Goal: Transaction & Acquisition: Purchase product/service

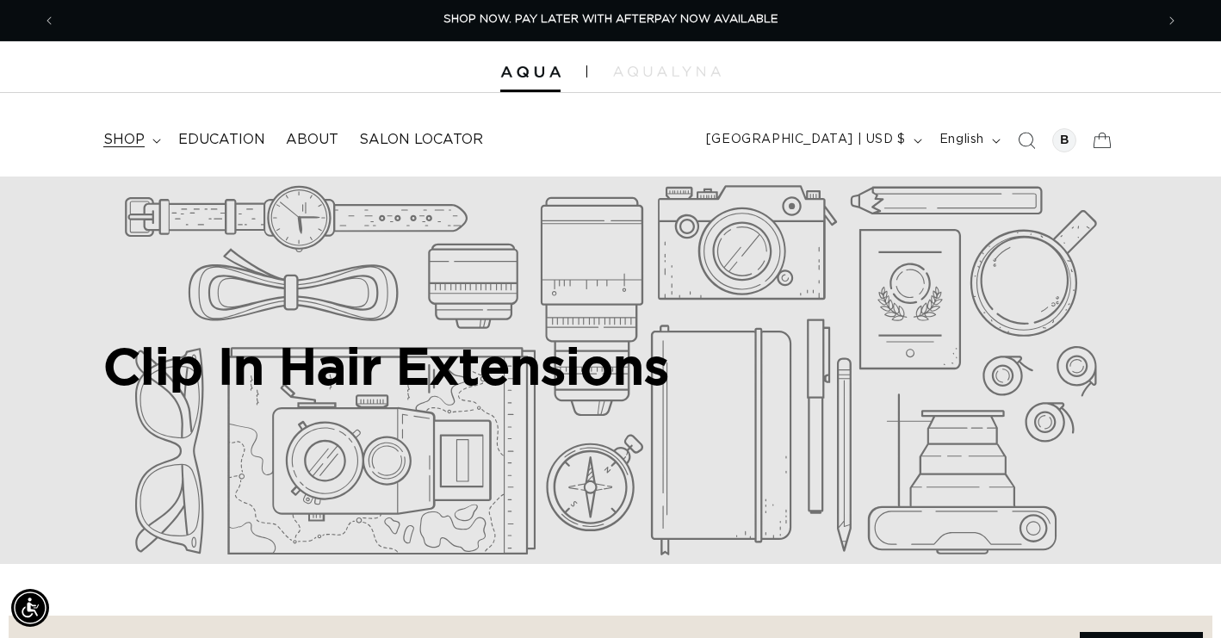
click at [148, 136] on summary "shop" at bounding box center [130, 140] width 75 height 39
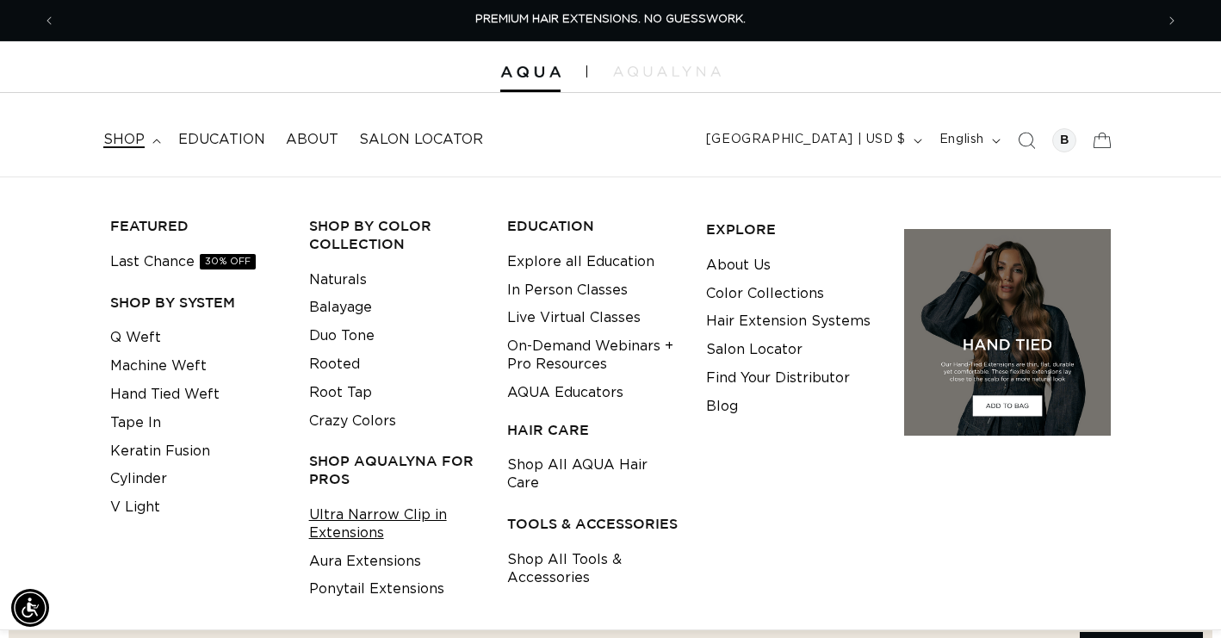
click at [331, 505] on link "Ultra Narrow Clip in Extensions" at bounding box center [395, 524] width 172 height 46
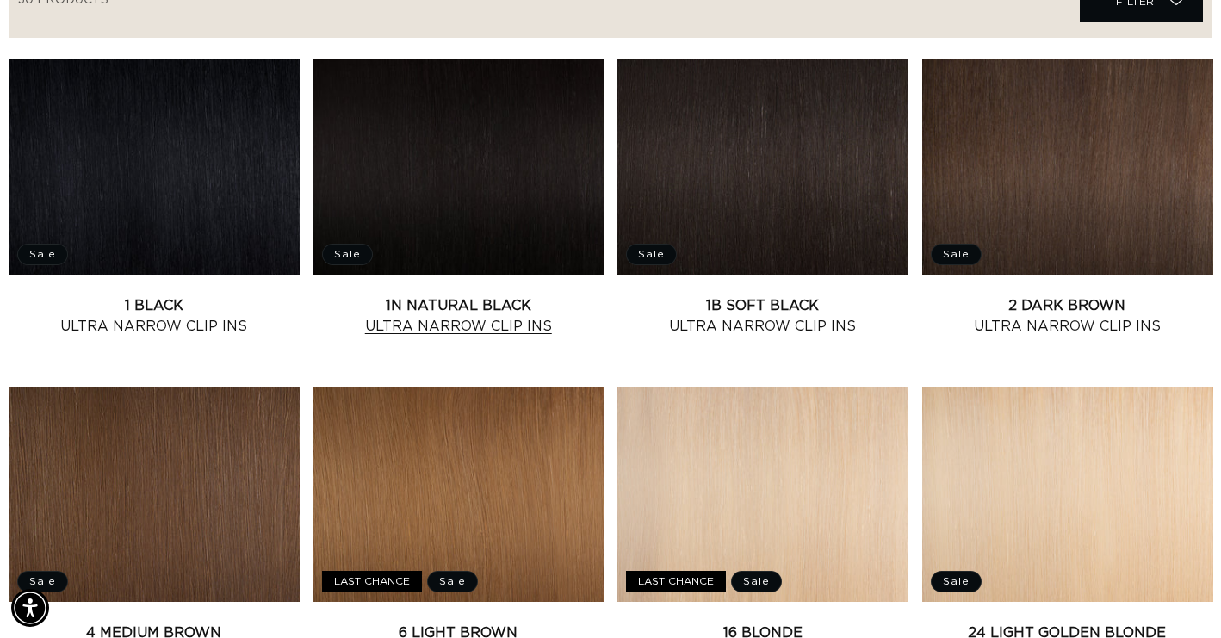
scroll to position [0, 1099]
click at [710, 295] on link "1B Soft Black Ultra Narrow Clip Ins" at bounding box center [762, 315] width 291 height 41
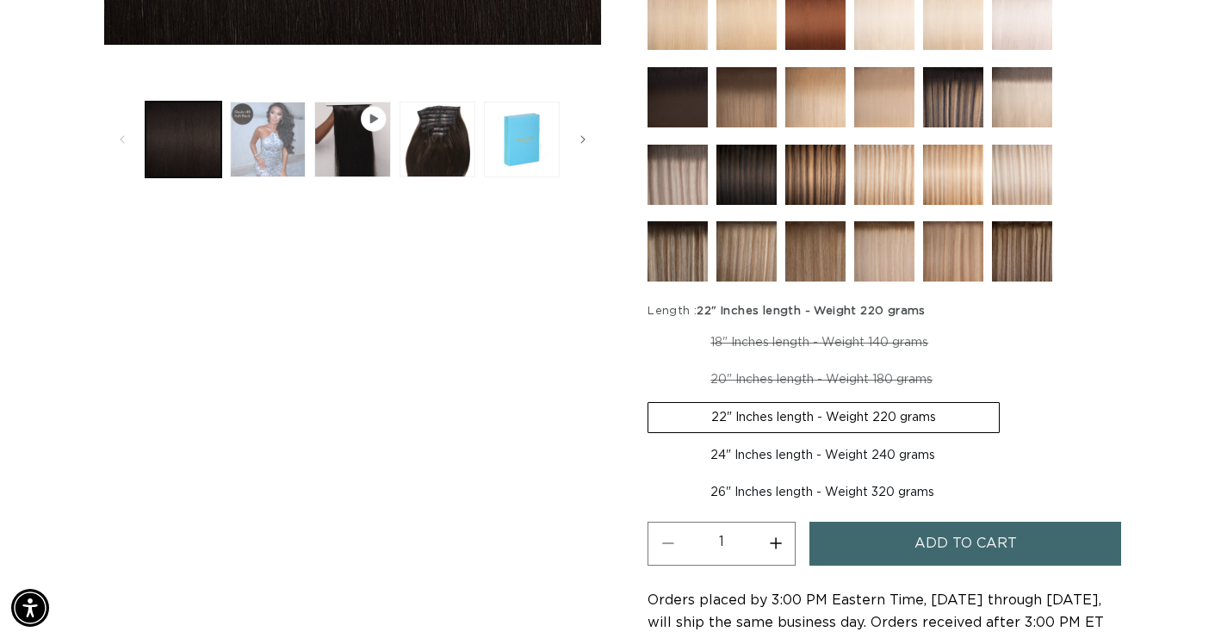
scroll to position [0, 2198]
click at [279, 160] on button "Load image 2 in gallery view" at bounding box center [268, 140] width 76 height 76
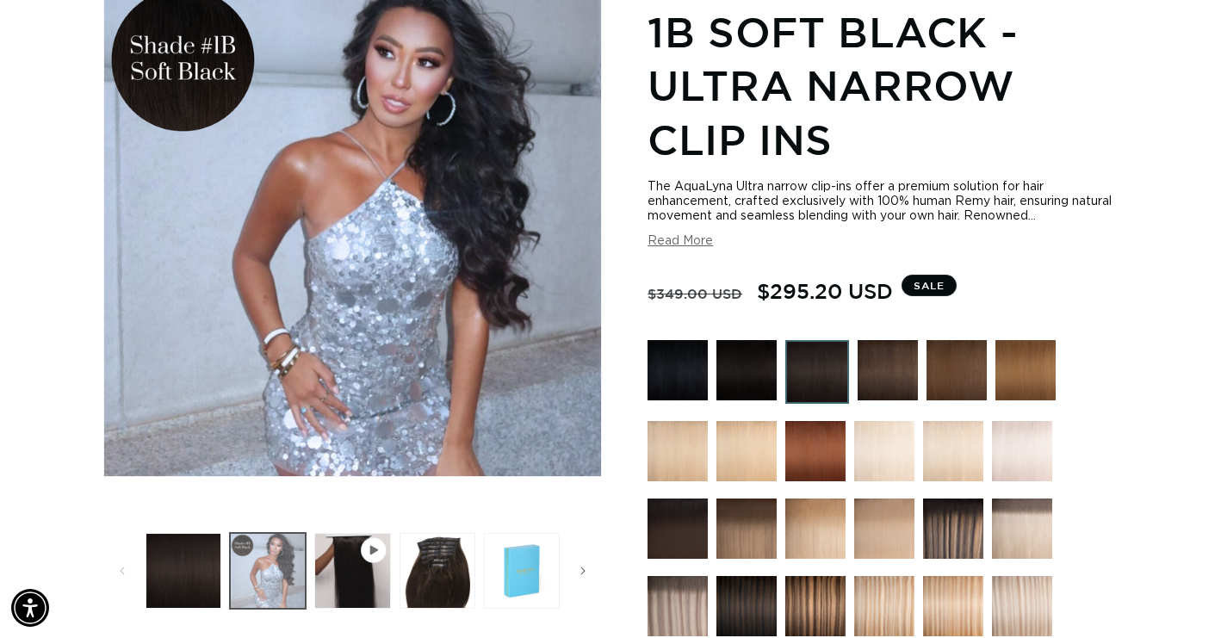
scroll to position [236, 0]
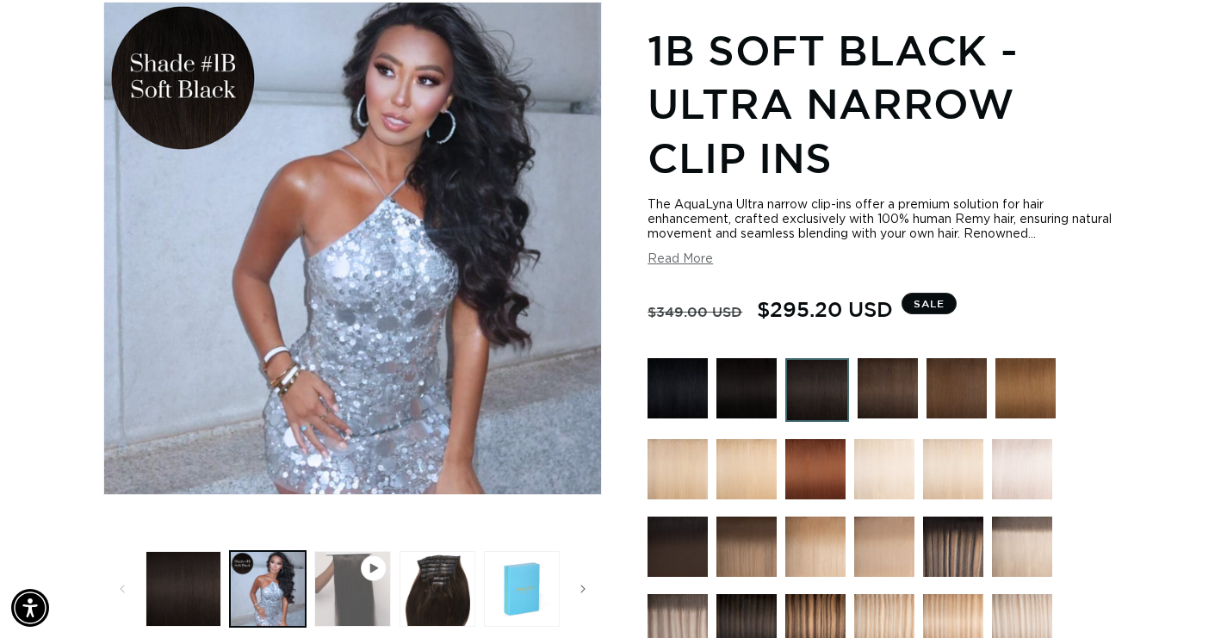
click at [365, 597] on button "Play video 1 in gallery view" at bounding box center [352, 589] width 76 height 76
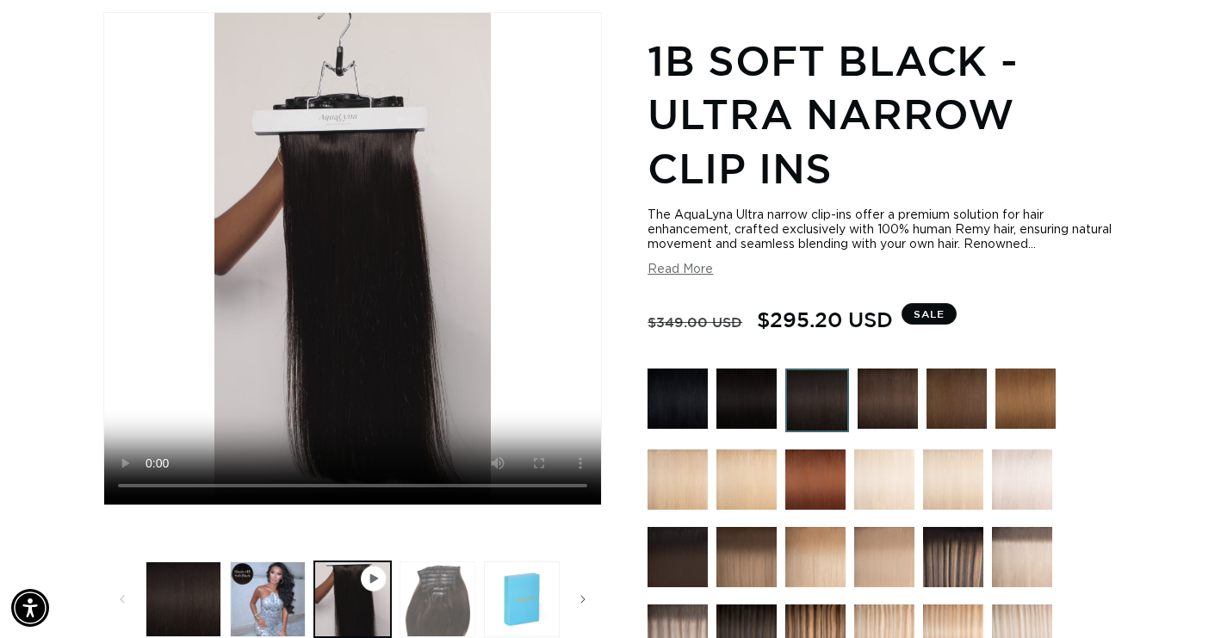
scroll to position [0, 2198]
click at [436, 588] on button "Load image 3 in gallery view" at bounding box center [438, 599] width 76 height 76
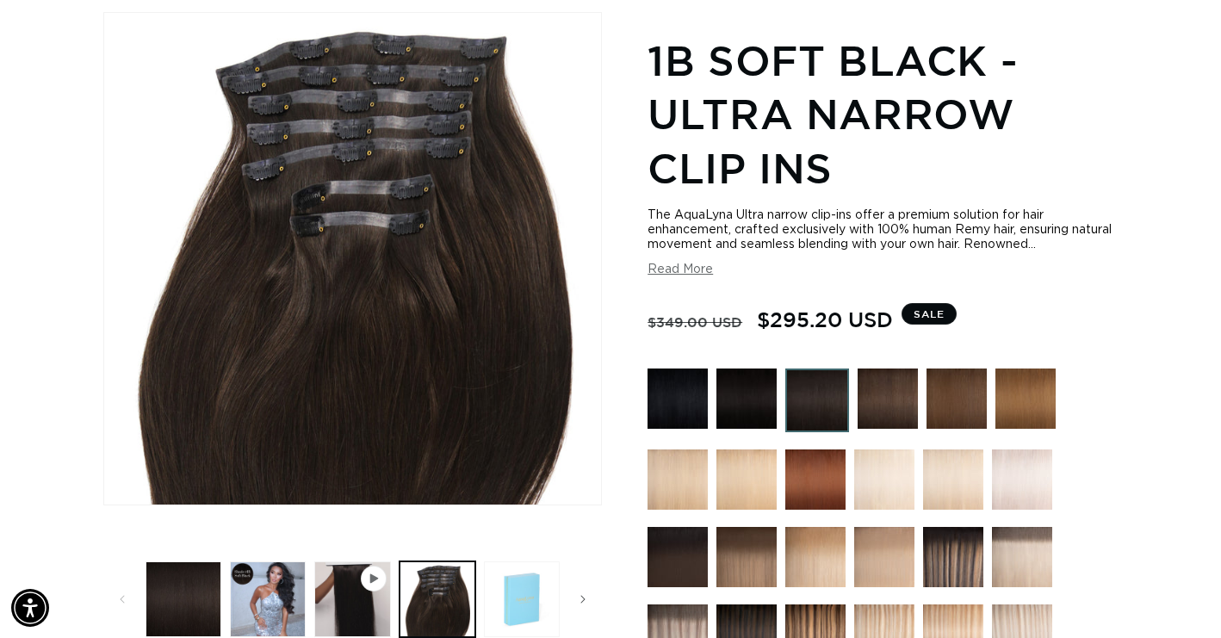
scroll to position [0, 0]
click at [513, 593] on button "Load image 4 in gallery view" at bounding box center [522, 599] width 76 height 76
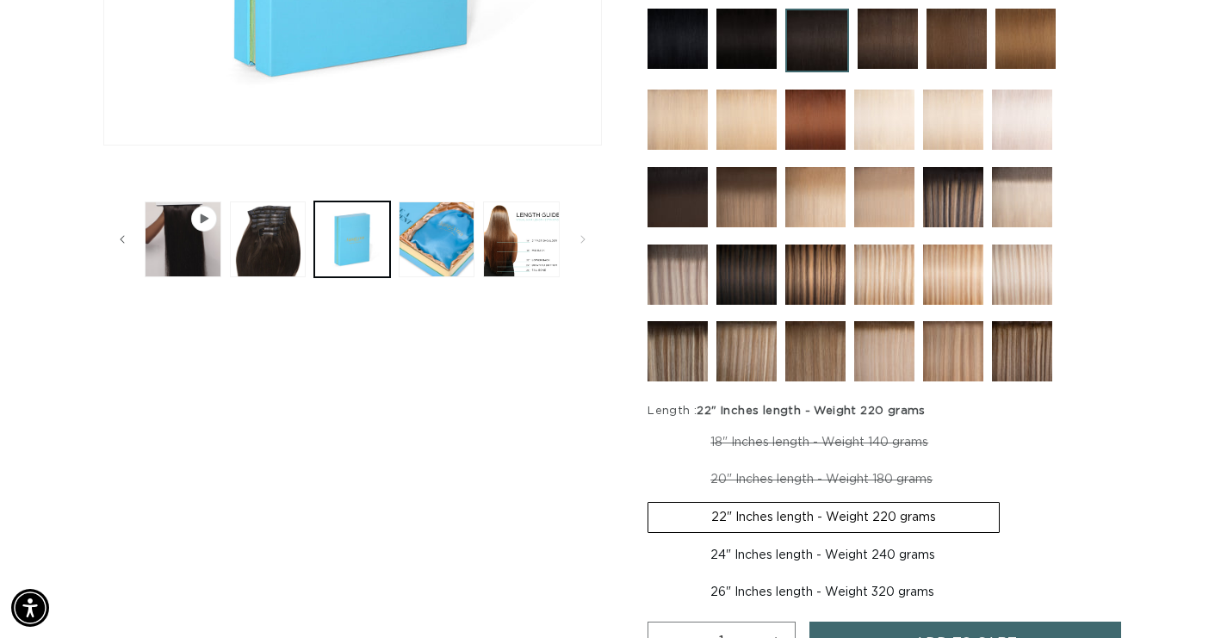
scroll to position [0, 1099]
click at [519, 208] on button "Load image 6 in gallery view" at bounding box center [521, 239] width 76 height 76
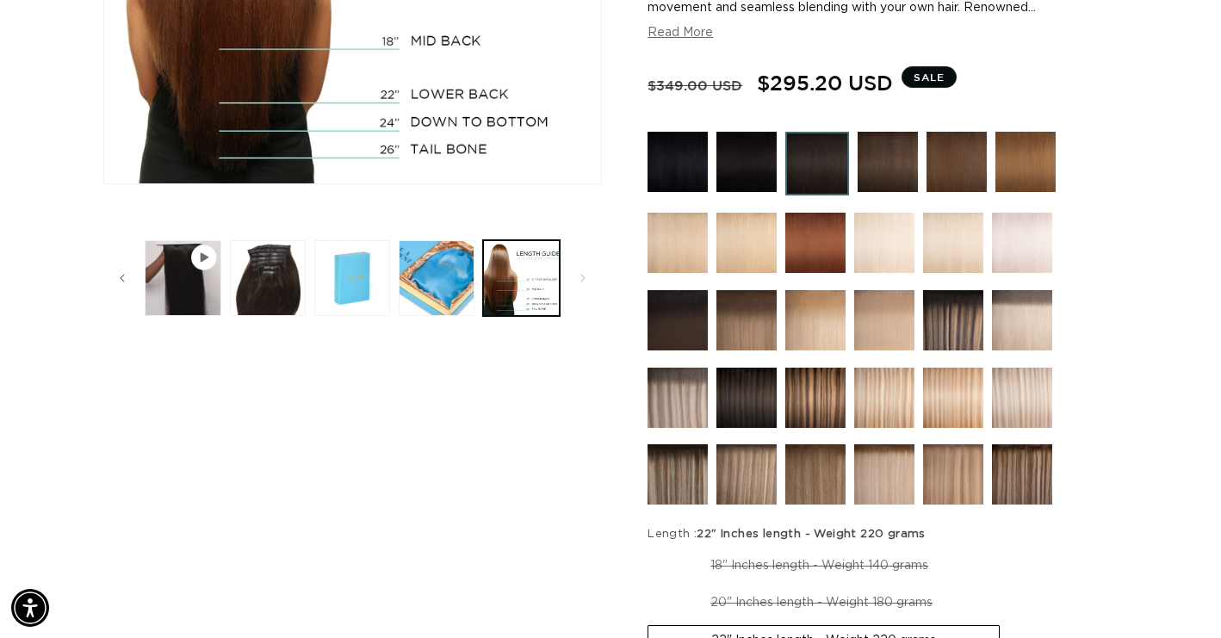
scroll to position [0, 0]
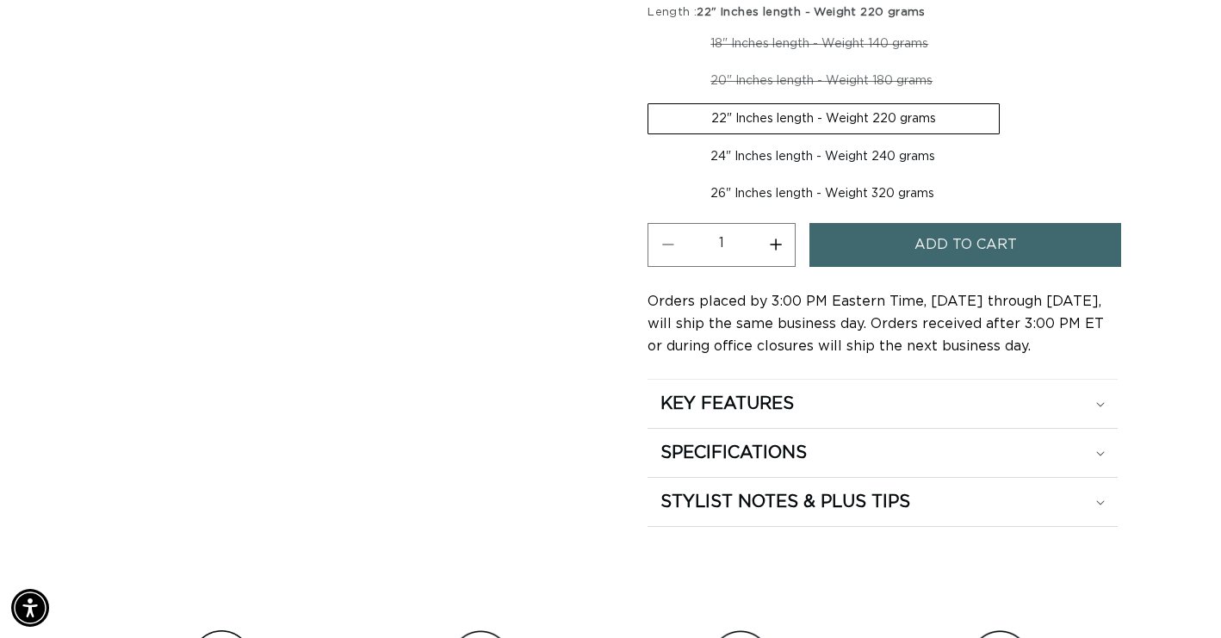
click at [952, 242] on span "Add to cart" at bounding box center [965, 245] width 102 height 44
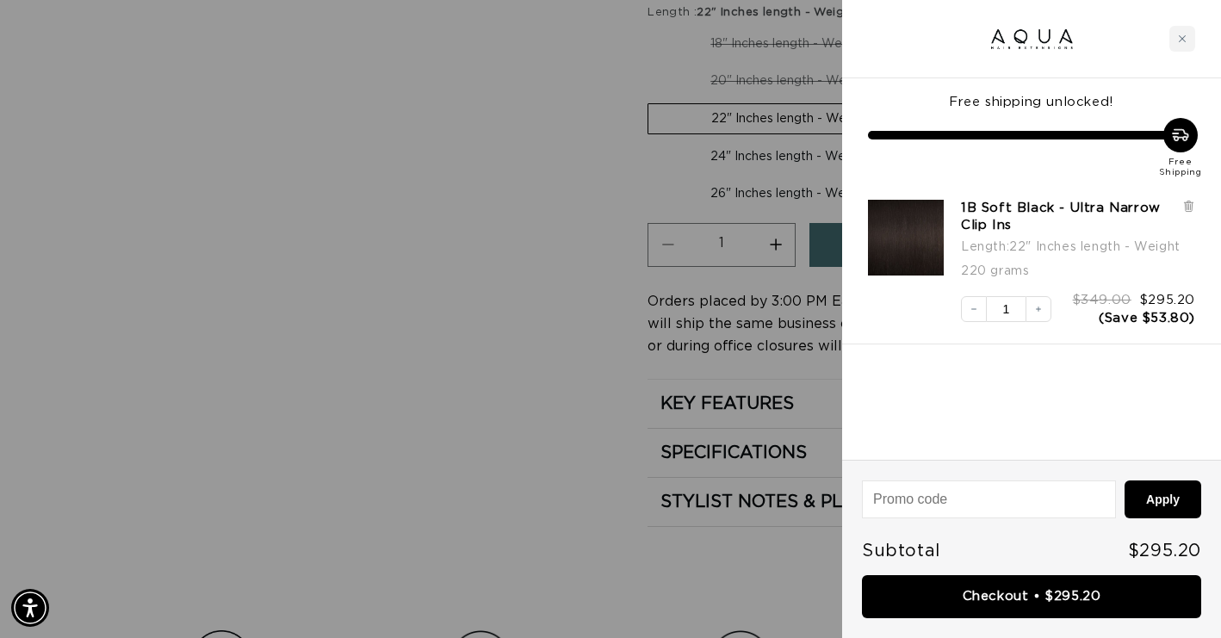
click at [1167, 36] on div at bounding box center [1031, 39] width 379 height 78
click at [1183, 46] on div "Close cart" at bounding box center [1182, 39] width 26 height 26
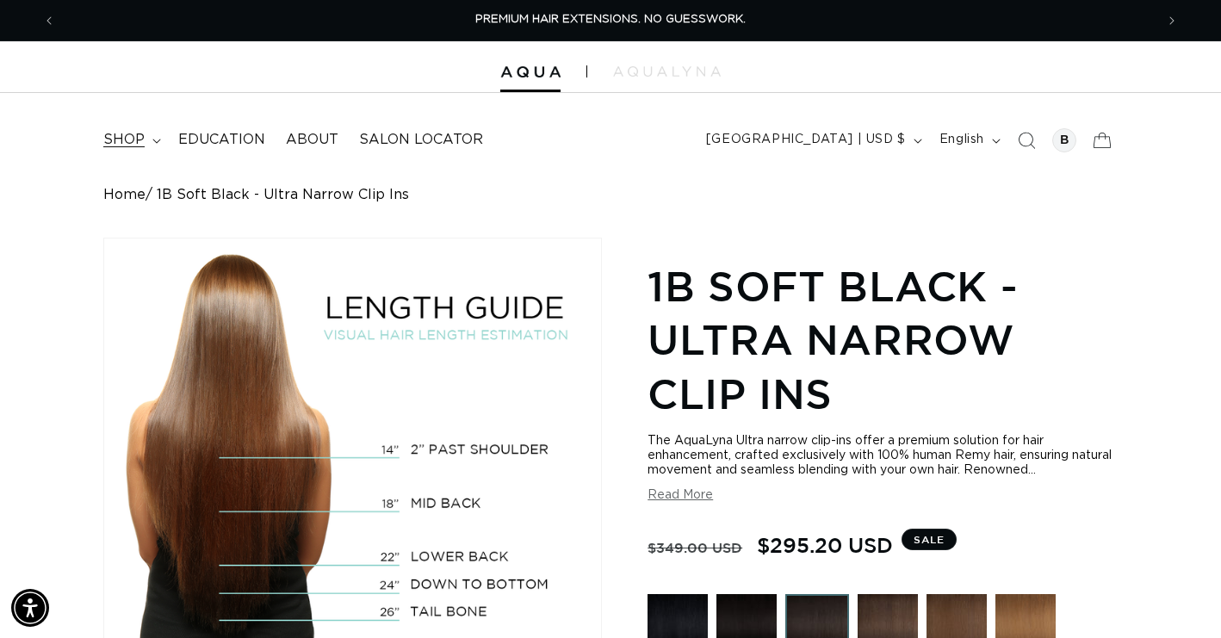
click at [144, 149] on summary "shop" at bounding box center [130, 140] width 75 height 39
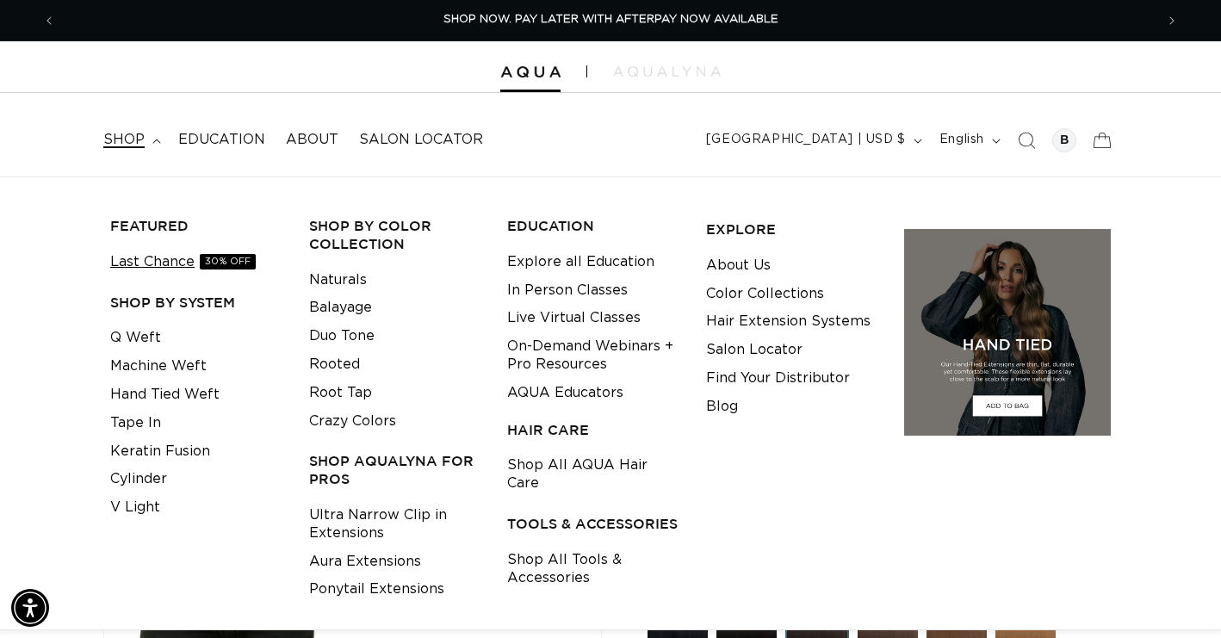
click at [156, 252] on link "Last Chance 30% OFF" at bounding box center [183, 262] width 146 height 28
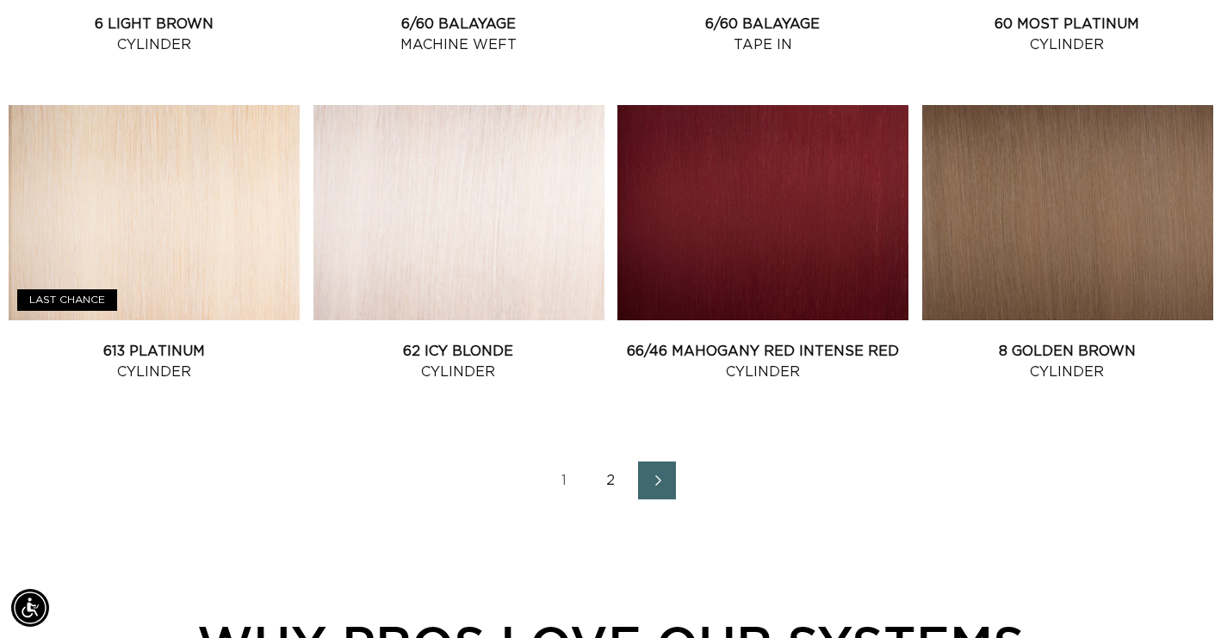
scroll to position [1916, 0]
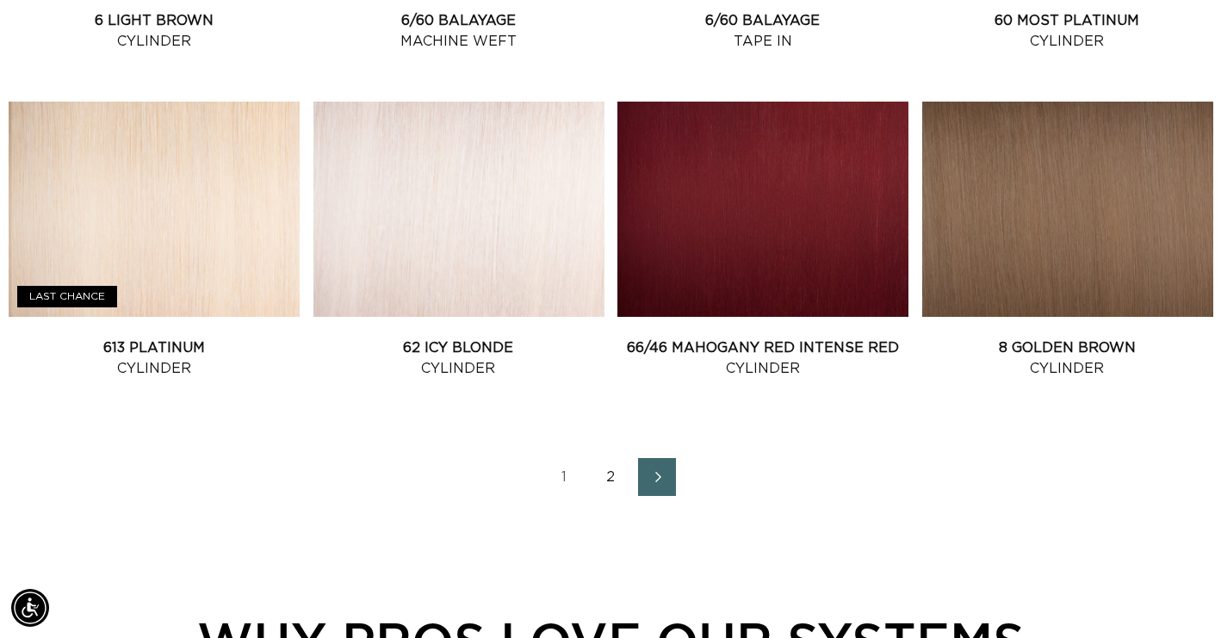
click at [560, 496] on link "1" at bounding box center [564, 477] width 38 height 38
click at [561, 488] on link "1" at bounding box center [564, 477] width 38 height 38
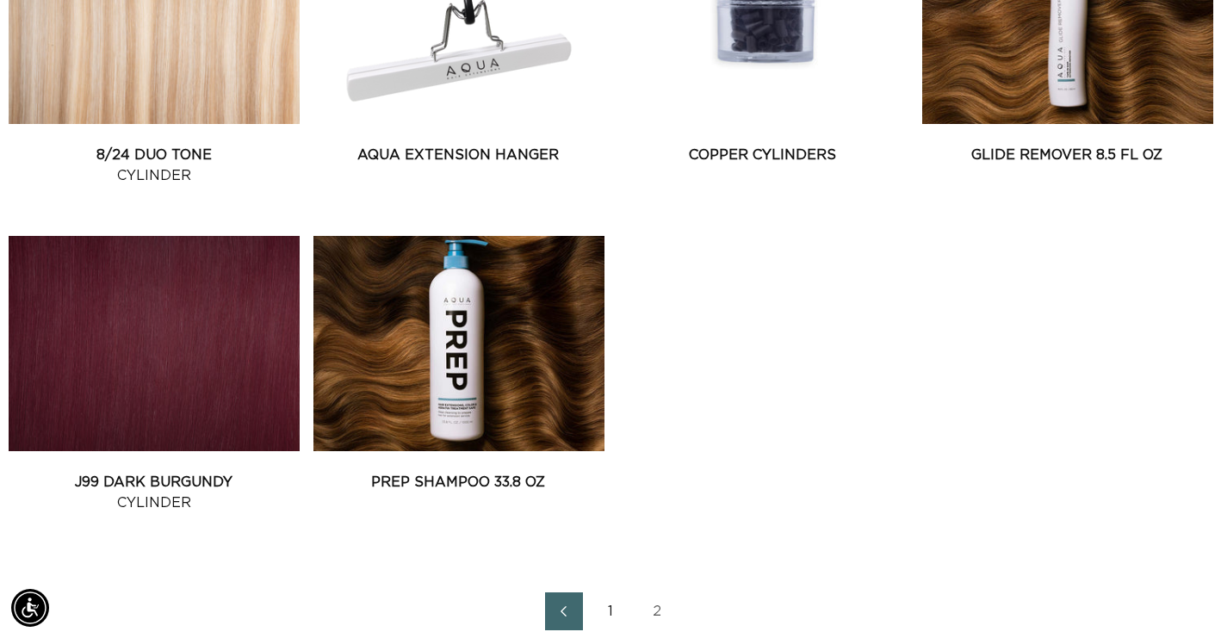
scroll to position [0, 1099]
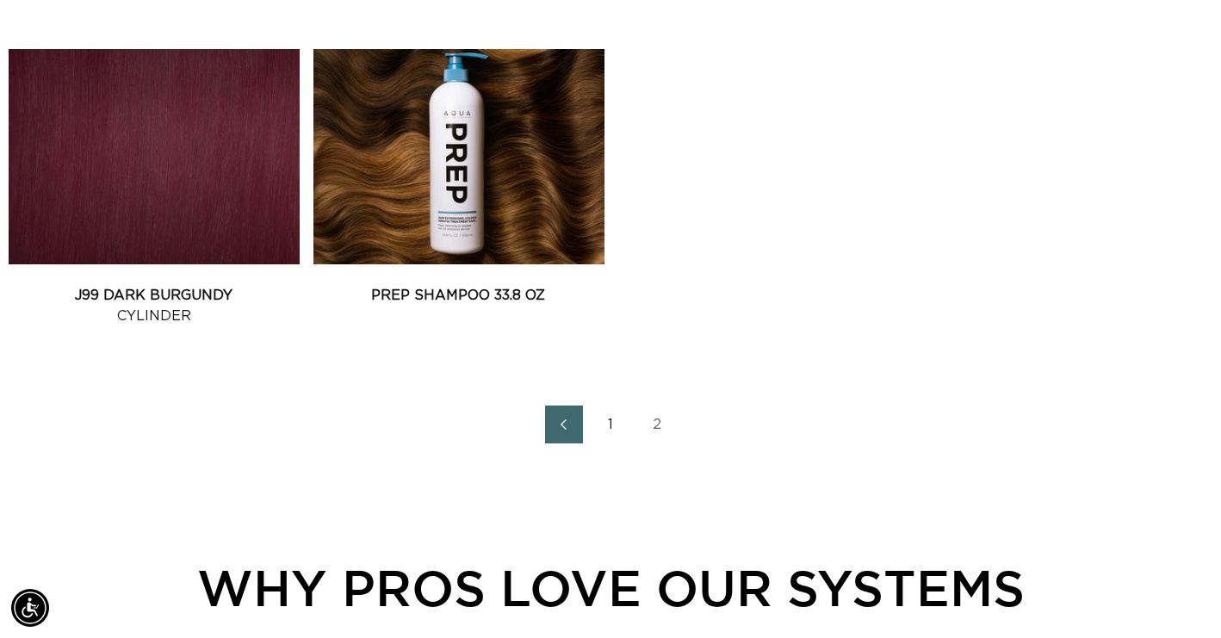
click at [612, 436] on link "1" at bounding box center [611, 425] width 38 height 38
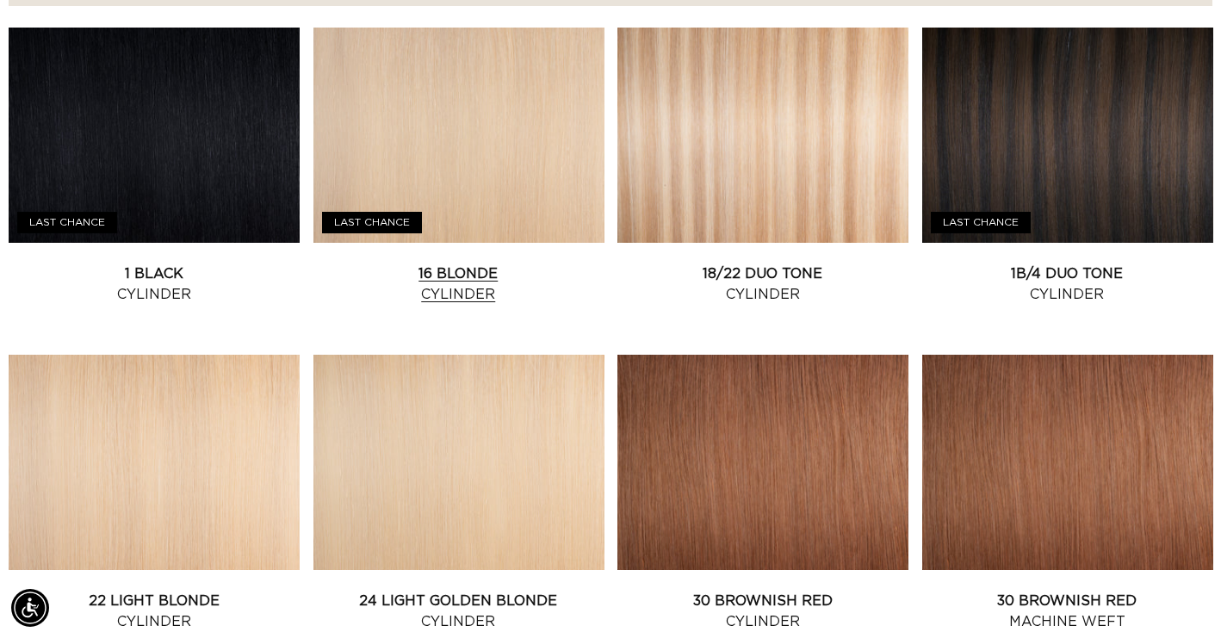
scroll to position [0, 2198]
click at [208, 263] on link "1 Black Cylinder" at bounding box center [154, 283] width 291 height 41
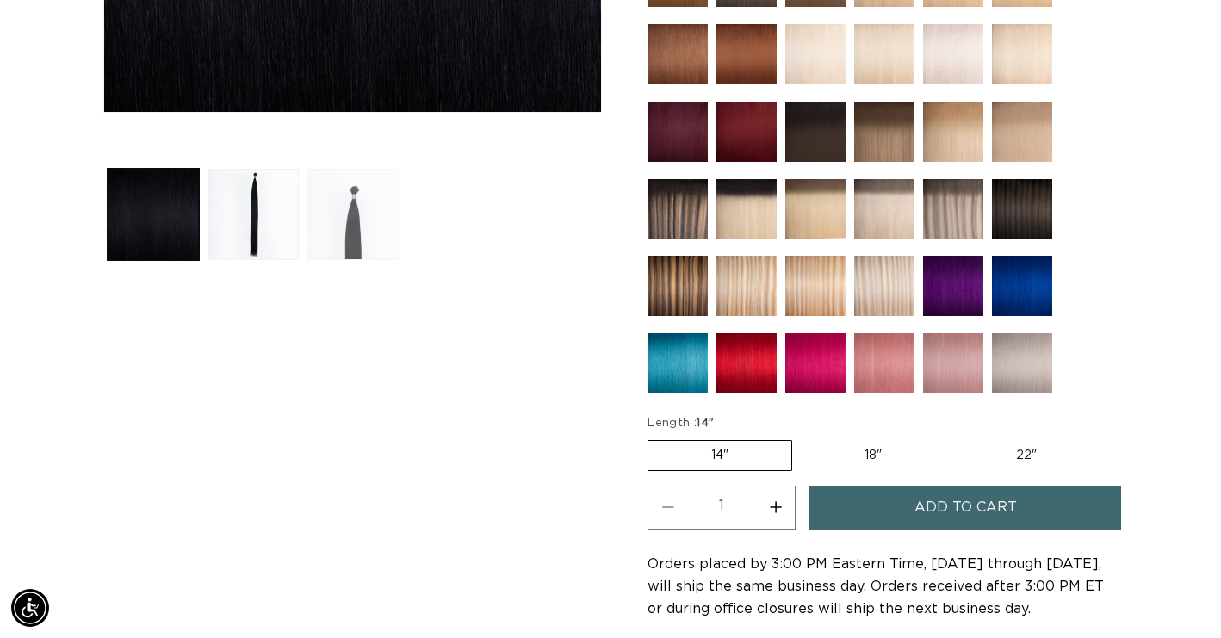
click at [338, 198] on button "Load image 3 in gallery view" at bounding box center [352, 214] width 91 height 91
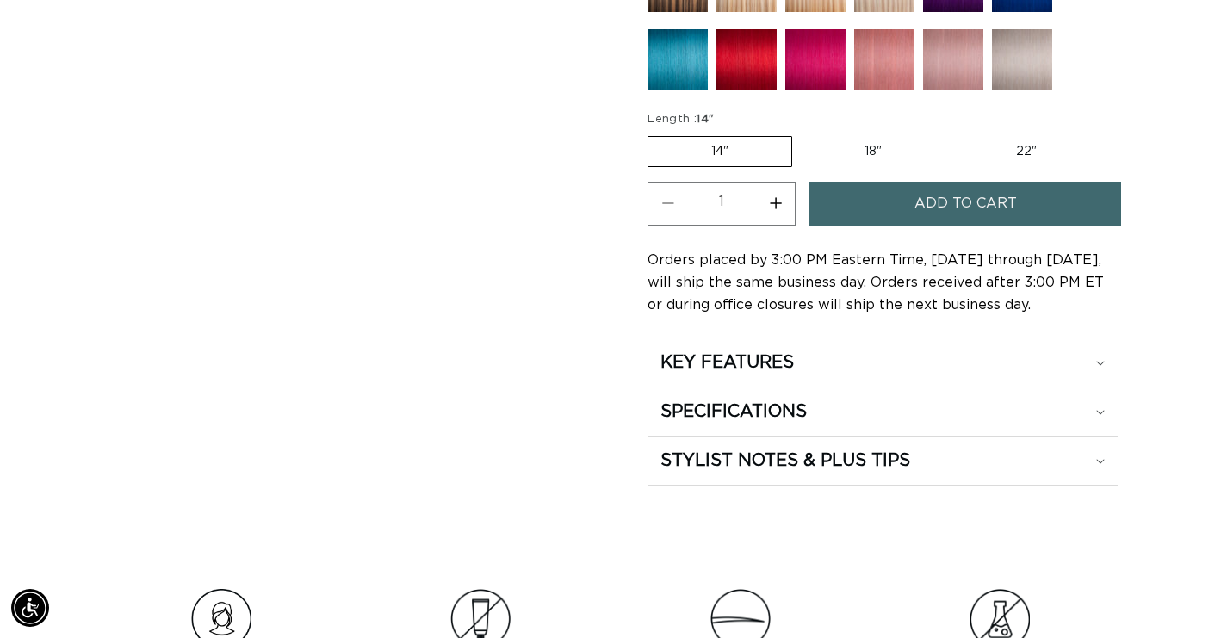
scroll to position [923, 0]
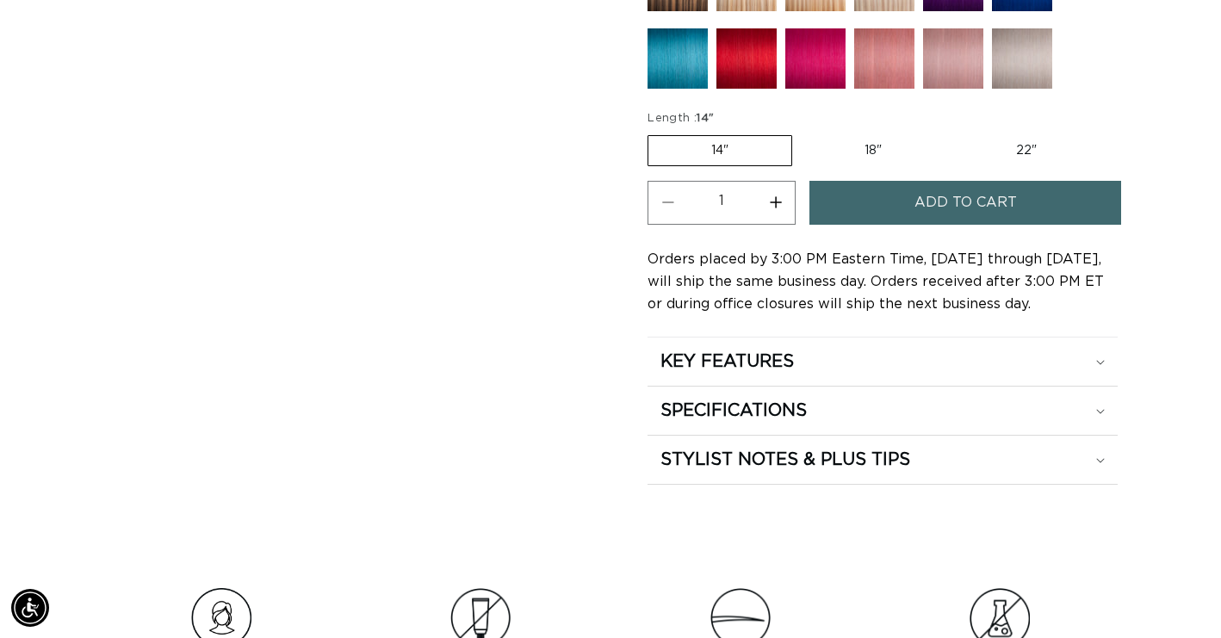
click at [1014, 142] on label "22" Variant sold out or unavailable" at bounding box center [1026, 150] width 146 height 29
click at [954, 133] on input "22" Variant sold out or unavailable" at bounding box center [953, 132] width 1 height 1
radio input "true"
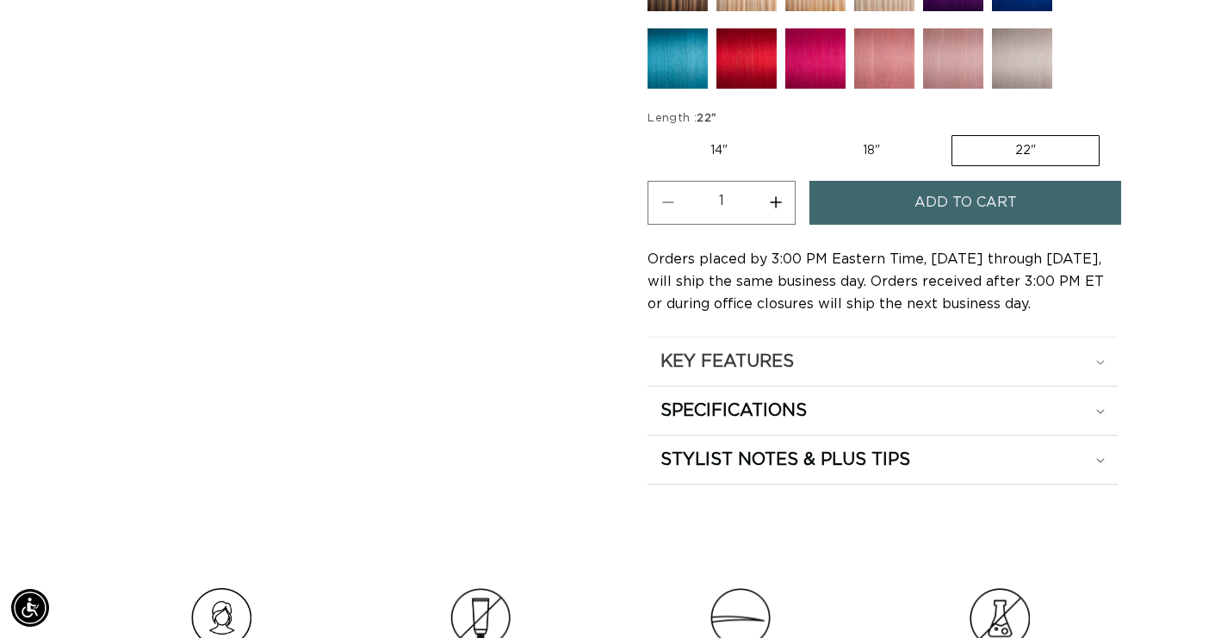
click at [798, 371] on summary "KEY FEATURES" at bounding box center [883, 362] width 470 height 48
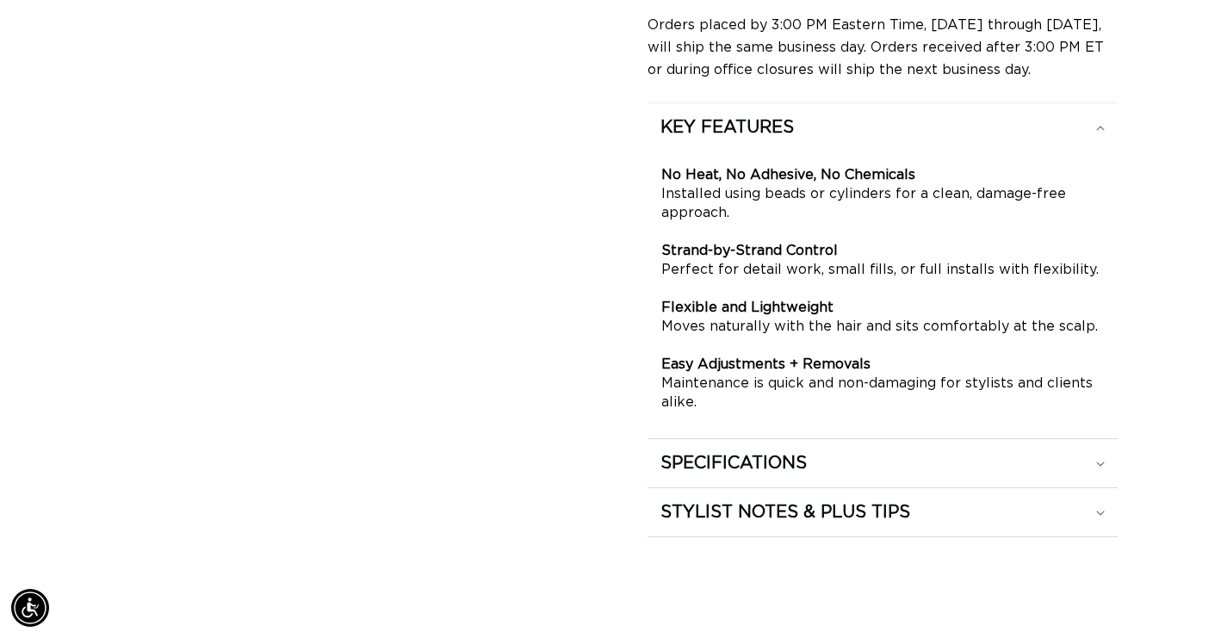
scroll to position [0, 1099]
click at [841, 466] on div "SPECIFICATIONS" at bounding box center [882, 463] width 444 height 22
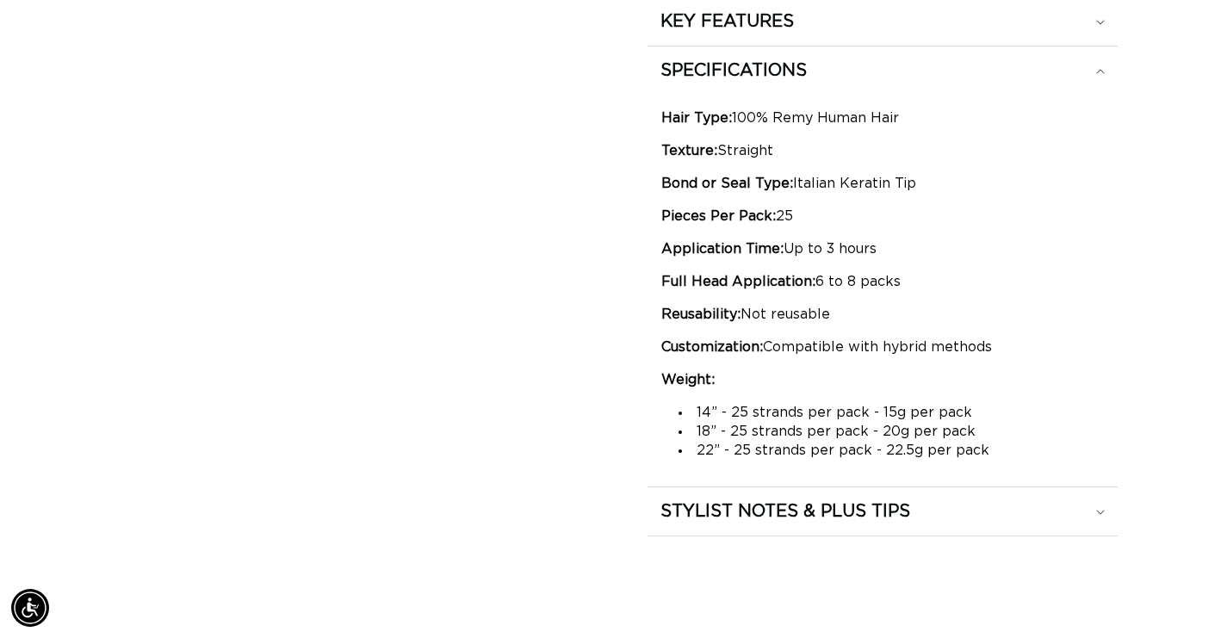
scroll to position [0, 2198]
click at [834, 500] on h2 "STYLIST NOTES & PLUS TIPS" at bounding box center [785, 511] width 250 height 22
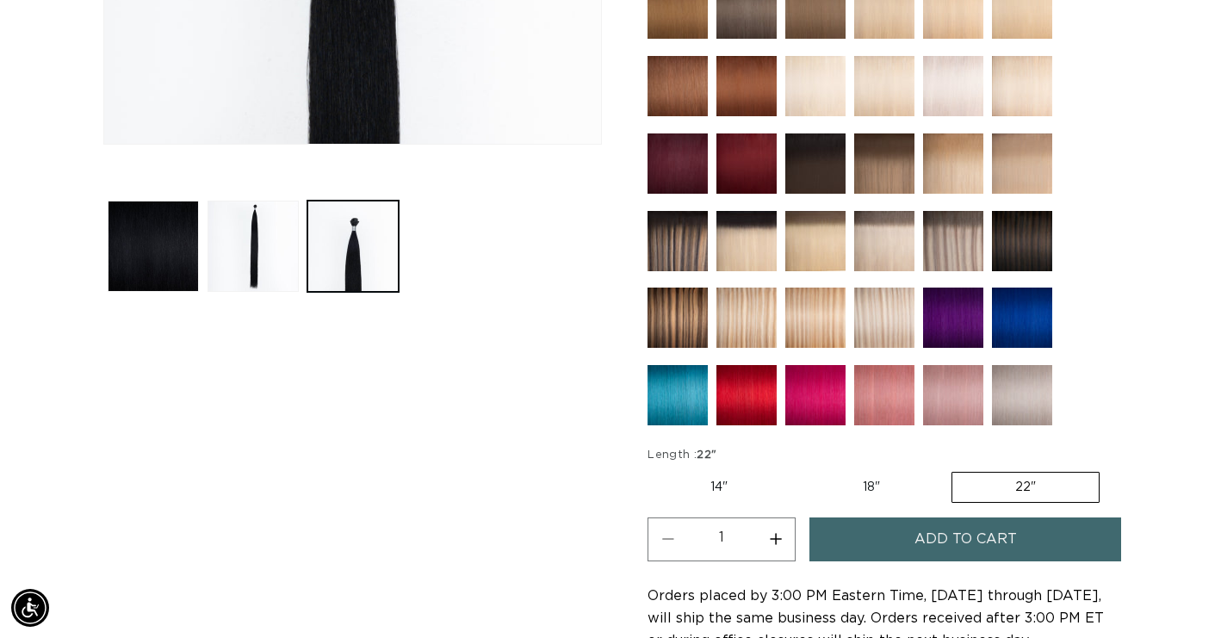
scroll to position [598, 0]
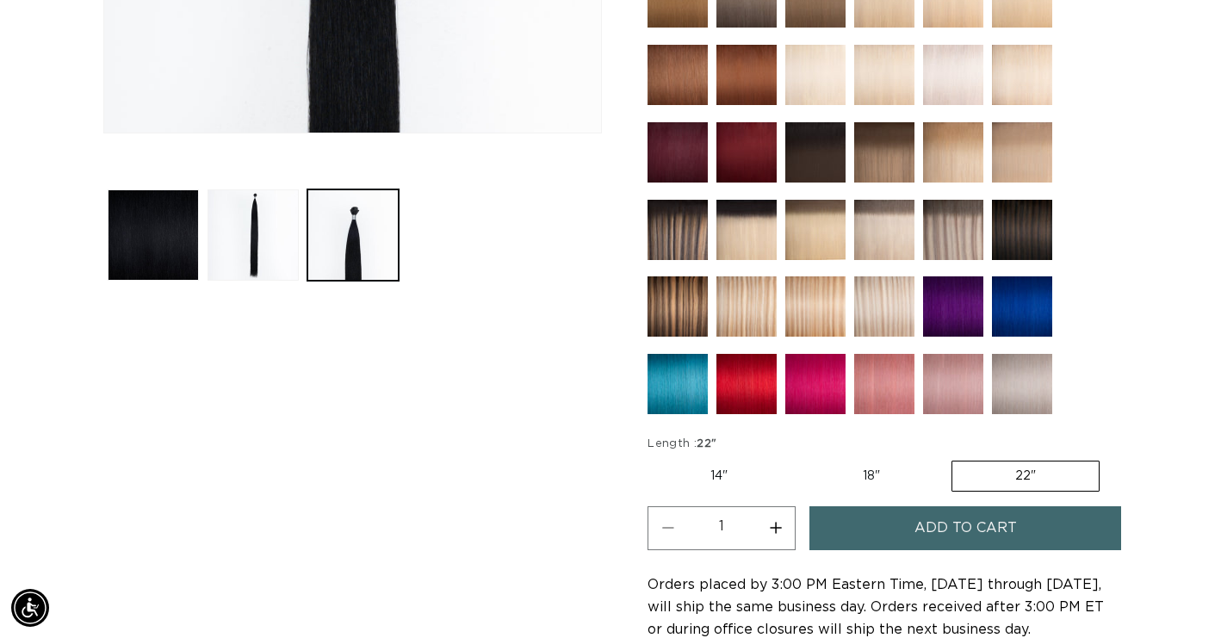
click at [782, 522] on button "Increase quantity for 1 Black - Cylinder" at bounding box center [775, 528] width 39 height 44
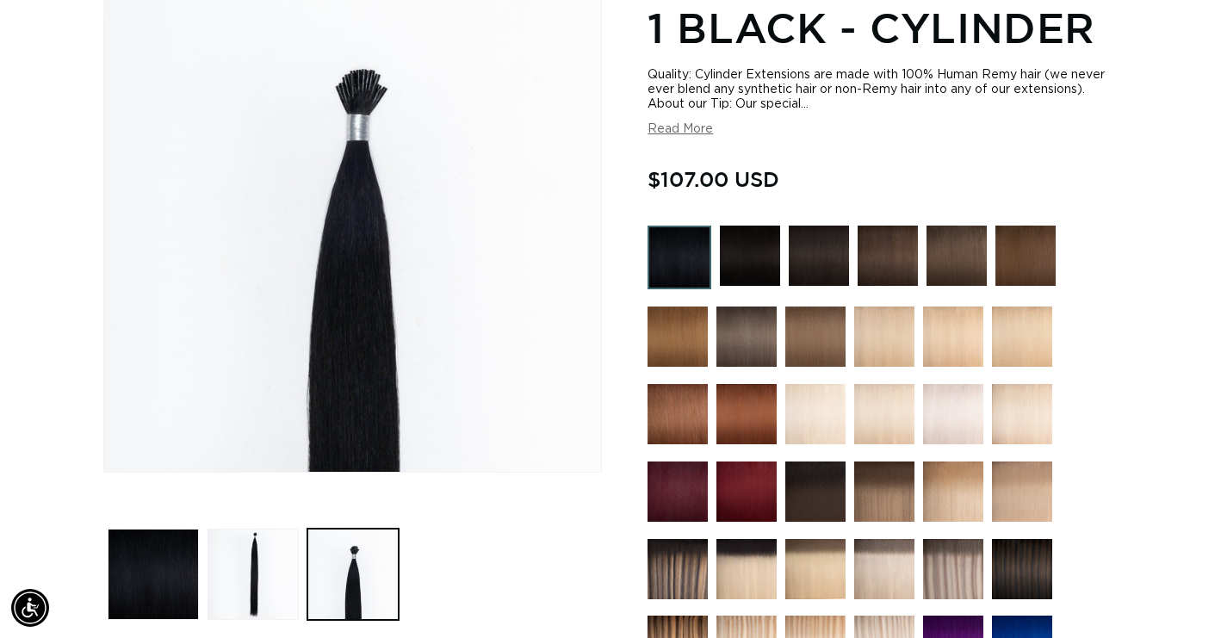
scroll to position [0, 1099]
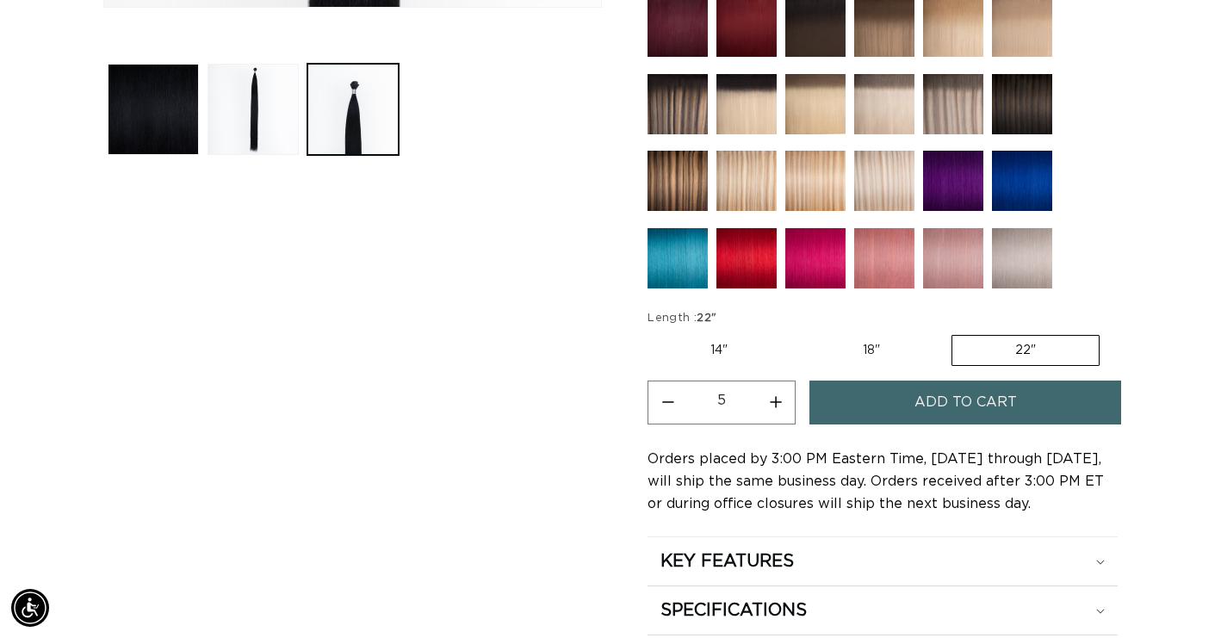
click at [768, 404] on button "Increase quantity for 1 Black - Cylinder" at bounding box center [775, 403] width 39 height 44
type input "8"
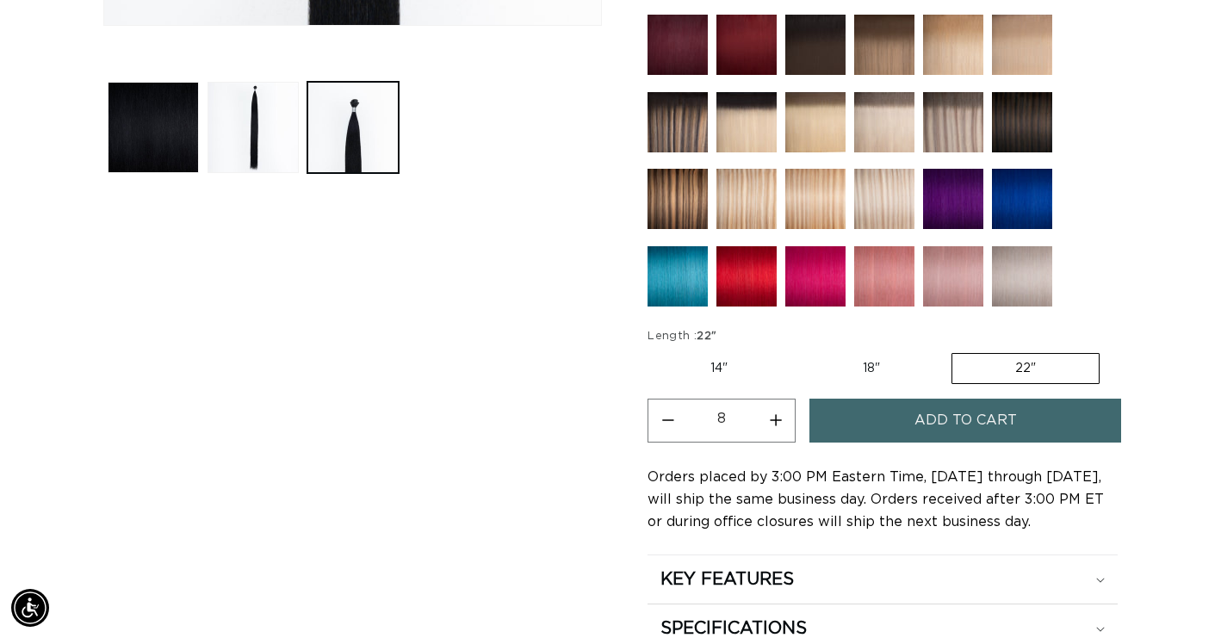
scroll to position [708, 0]
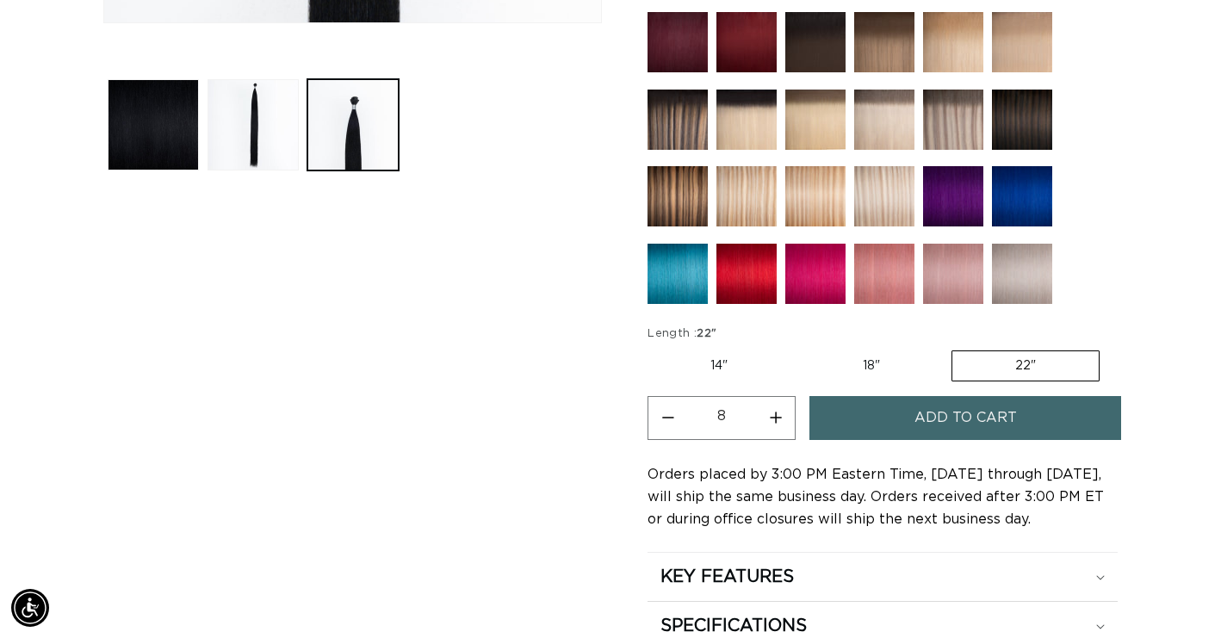
click at [840, 409] on button "Add to cart" at bounding box center [965, 418] width 312 height 44
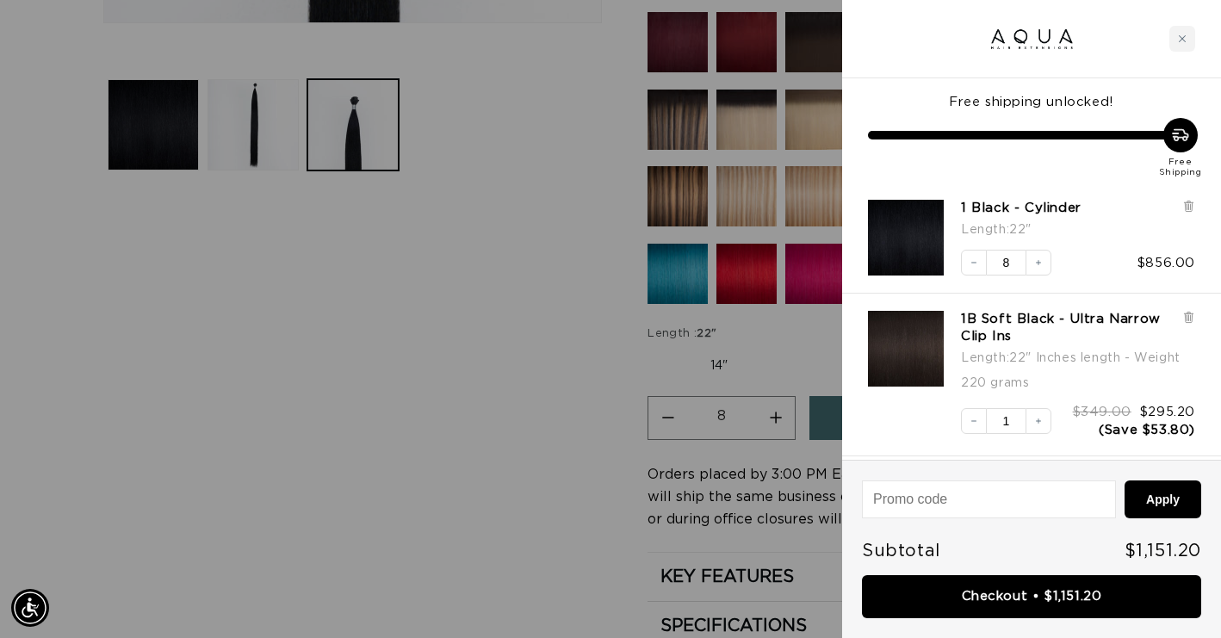
scroll to position [0, 0]
click at [973, 262] on icon "Decrease quantity" at bounding box center [974, 262] width 10 height 10
click at [1188, 207] on icon at bounding box center [1188, 206] width 7 height 9
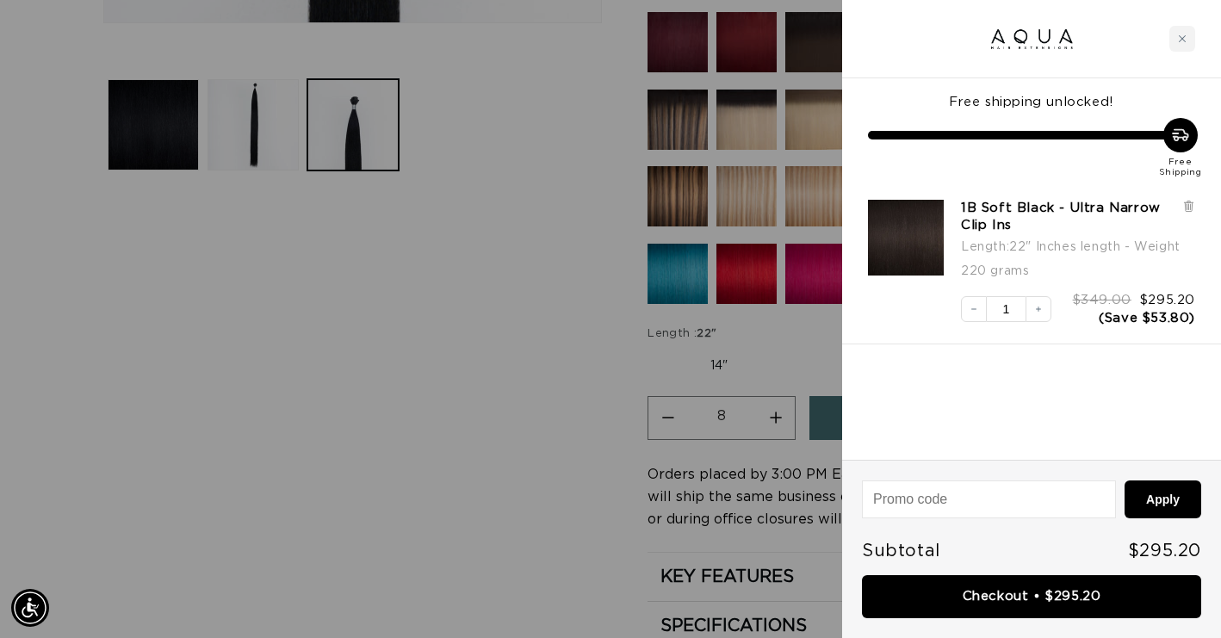
click at [545, 223] on div at bounding box center [610, 319] width 1221 height 638
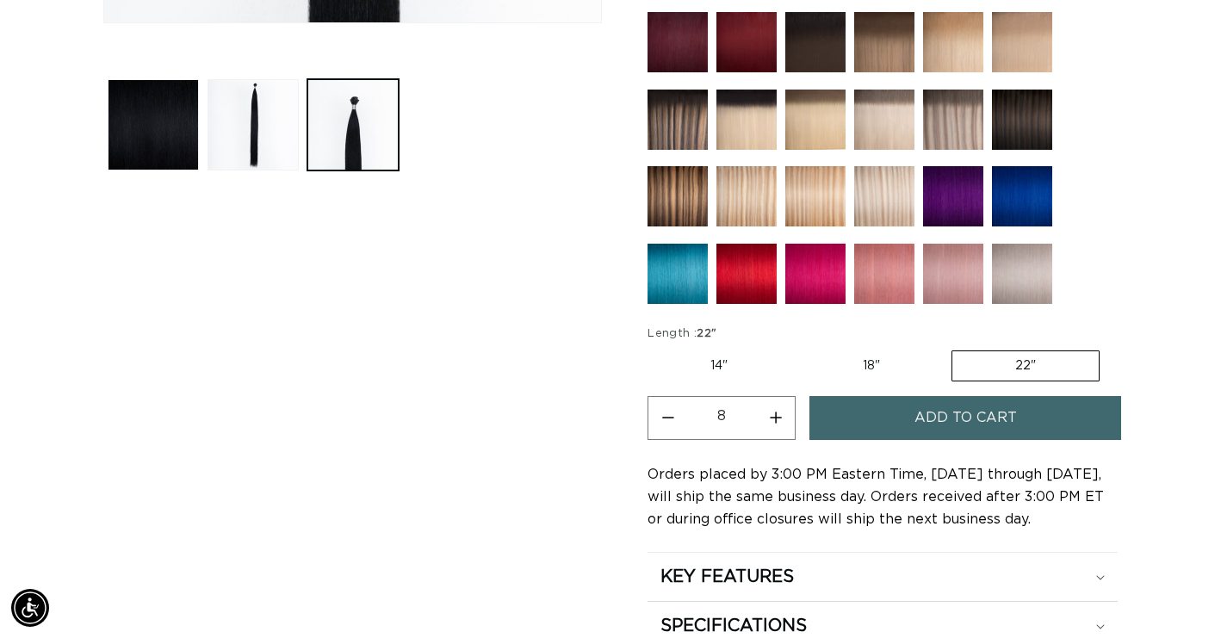
click at [571, 202] on div "Image 3 is now available in gallery view Skip to product information Open media…" at bounding box center [352, 278] width 499 height 1497
